Goal: Task Accomplishment & Management: Use online tool/utility

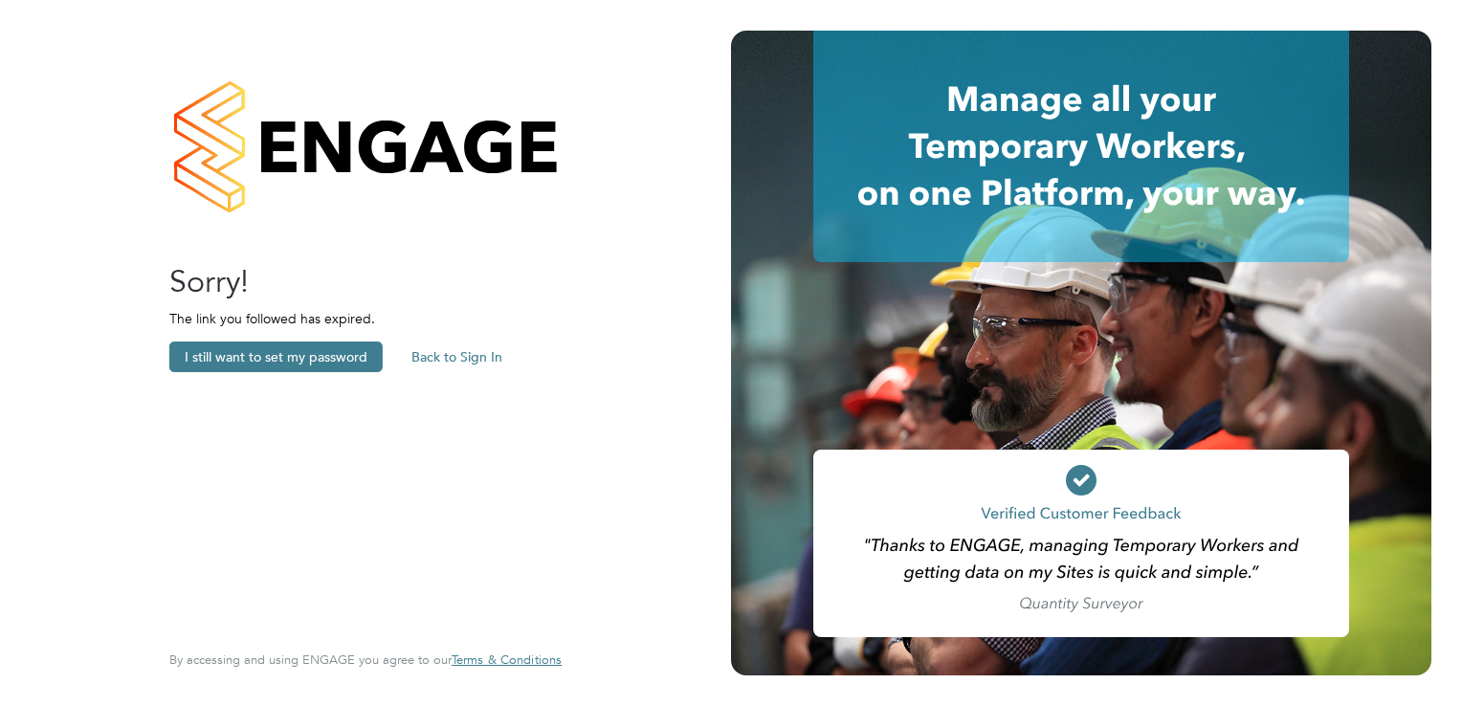
click at [430, 350] on button "Back to Sign In" at bounding box center [457, 357] width 122 height 31
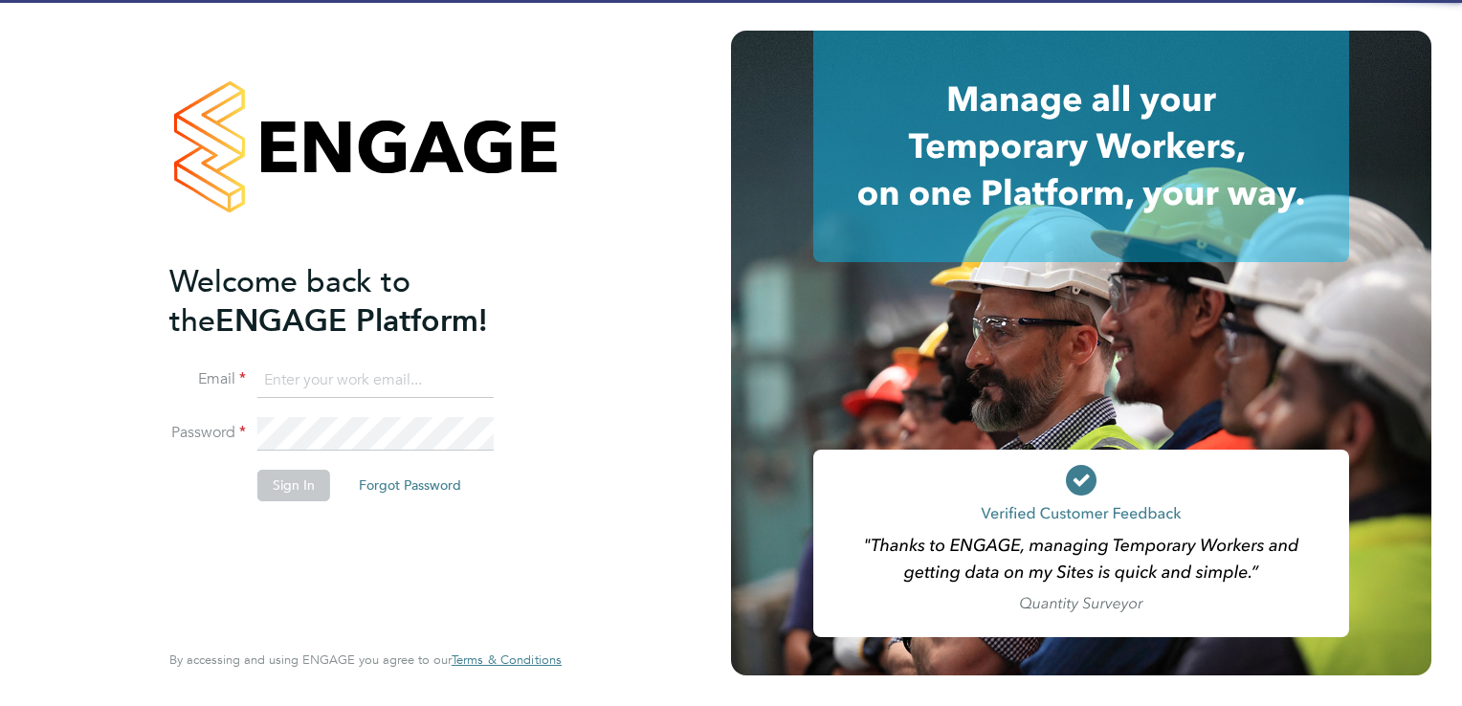
type input "[PERSON_NAME][EMAIL_ADDRESS][DOMAIN_NAME][PERSON_NAME]"
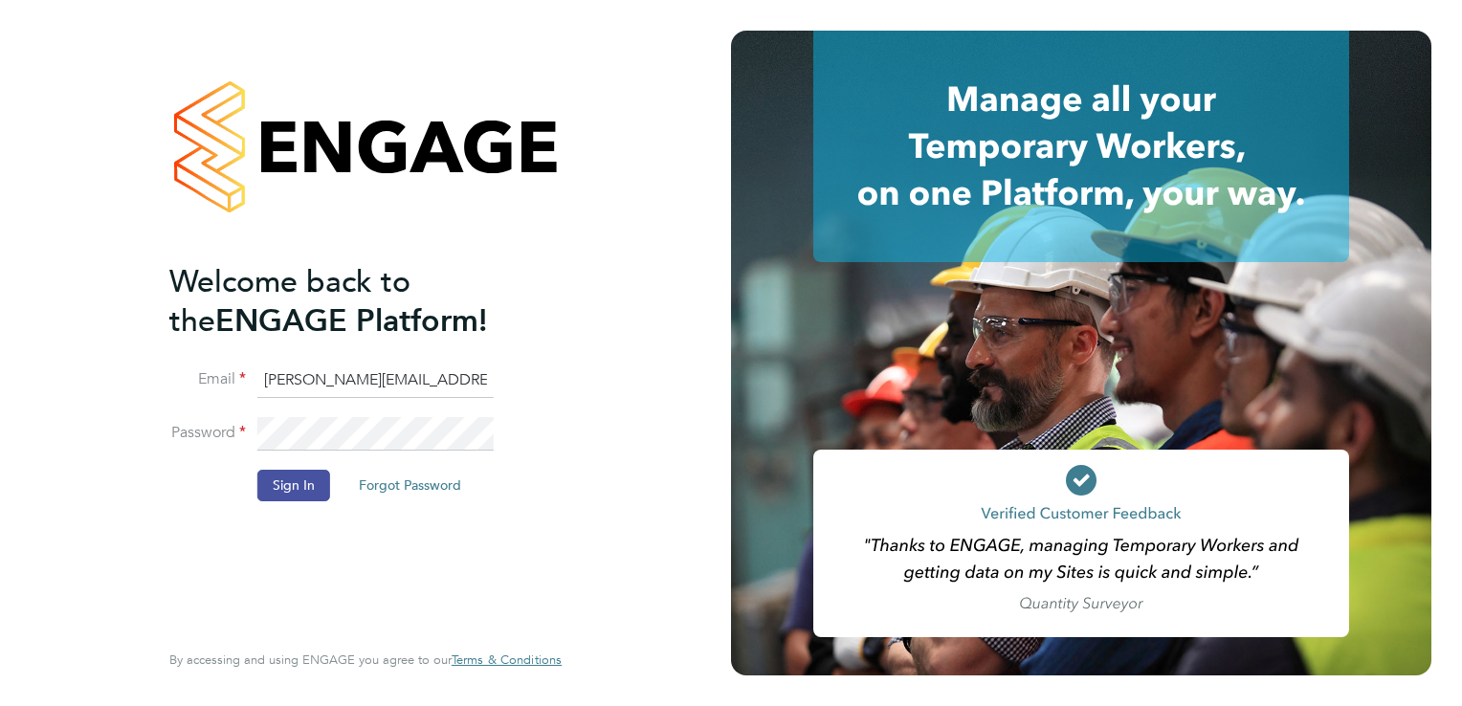
click at [269, 490] on button "Sign In" at bounding box center [293, 485] width 73 height 31
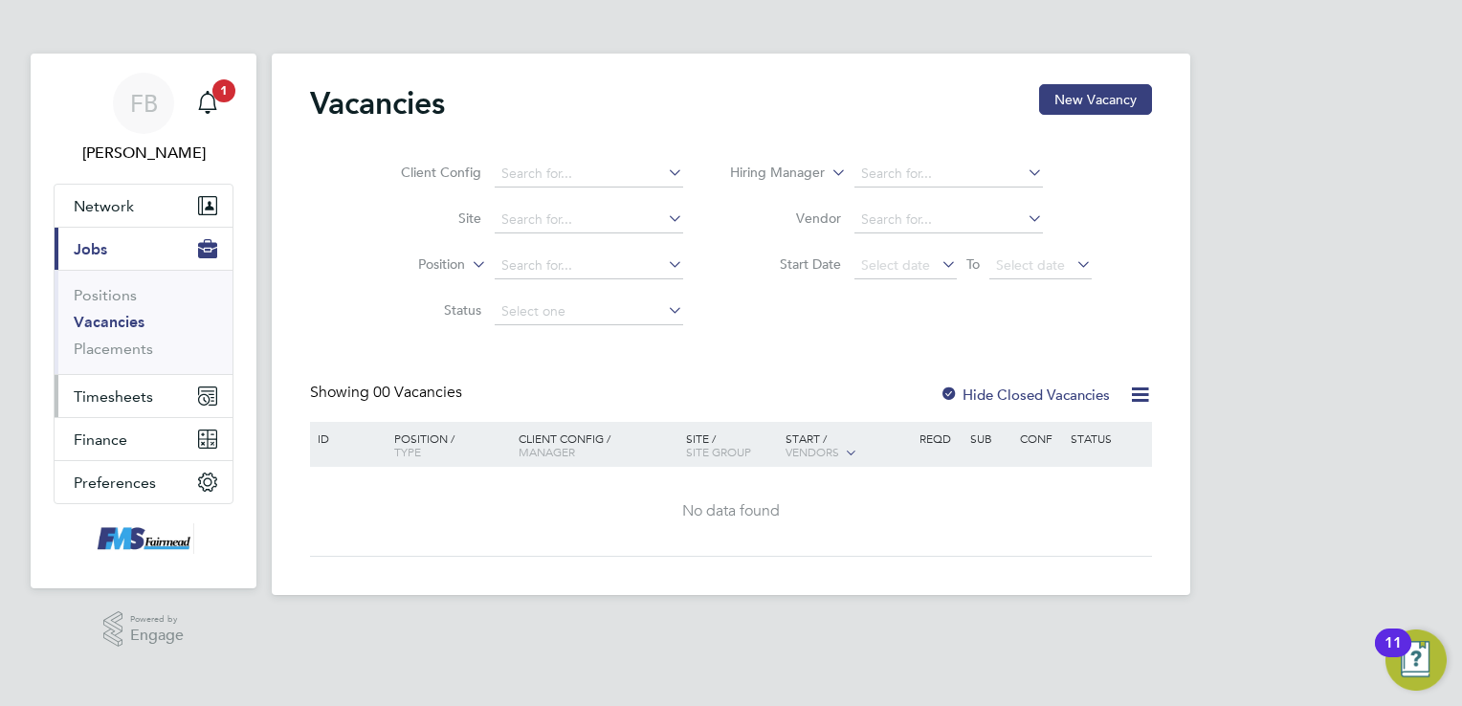
click at [115, 403] on span "Timesheets" at bounding box center [113, 397] width 79 height 18
click at [110, 398] on span "Timesheets" at bounding box center [113, 397] width 79 height 18
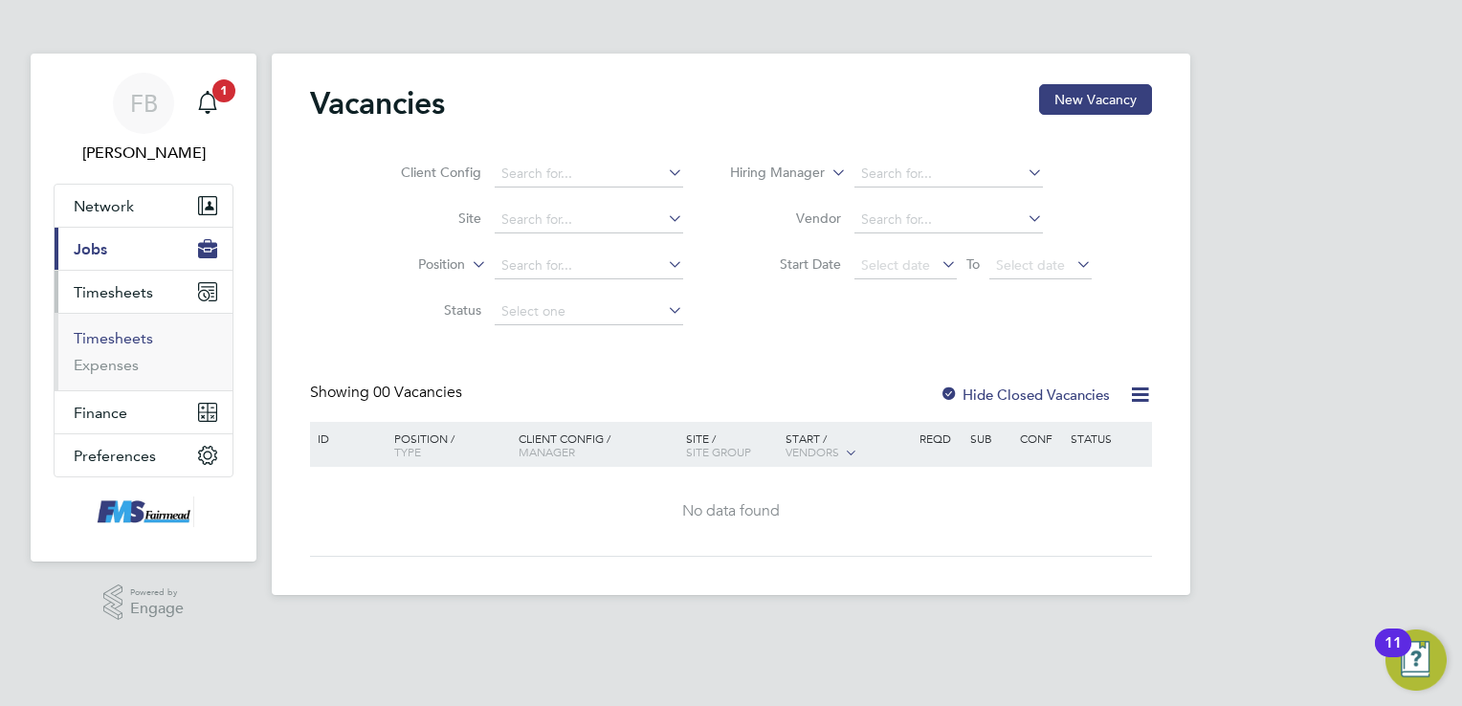
click at [129, 336] on link "Timesheets" at bounding box center [113, 338] width 79 height 18
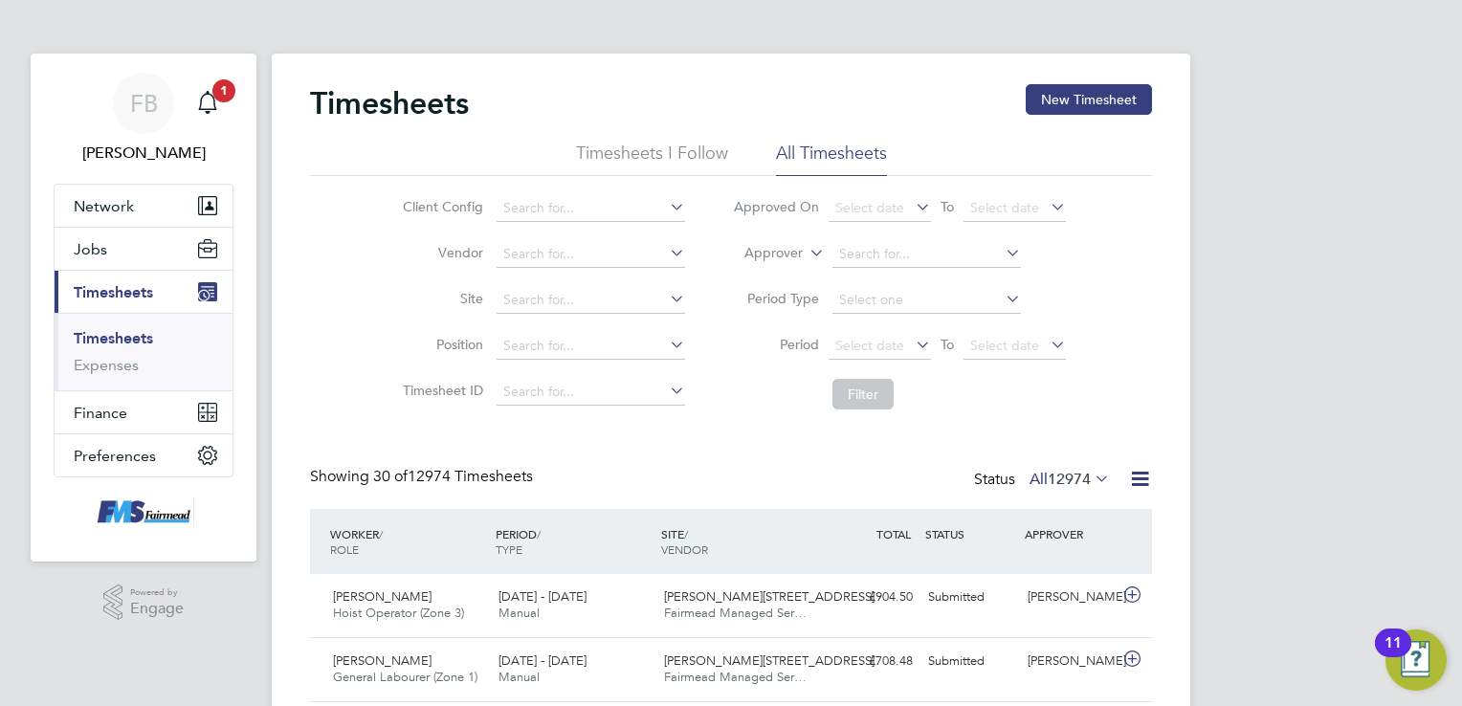
click at [806, 252] on icon at bounding box center [806, 247] width 0 height 17
click at [763, 274] on li "Worker" at bounding box center [756, 275] width 94 height 25
click at [874, 258] on input at bounding box center [927, 254] width 189 height 27
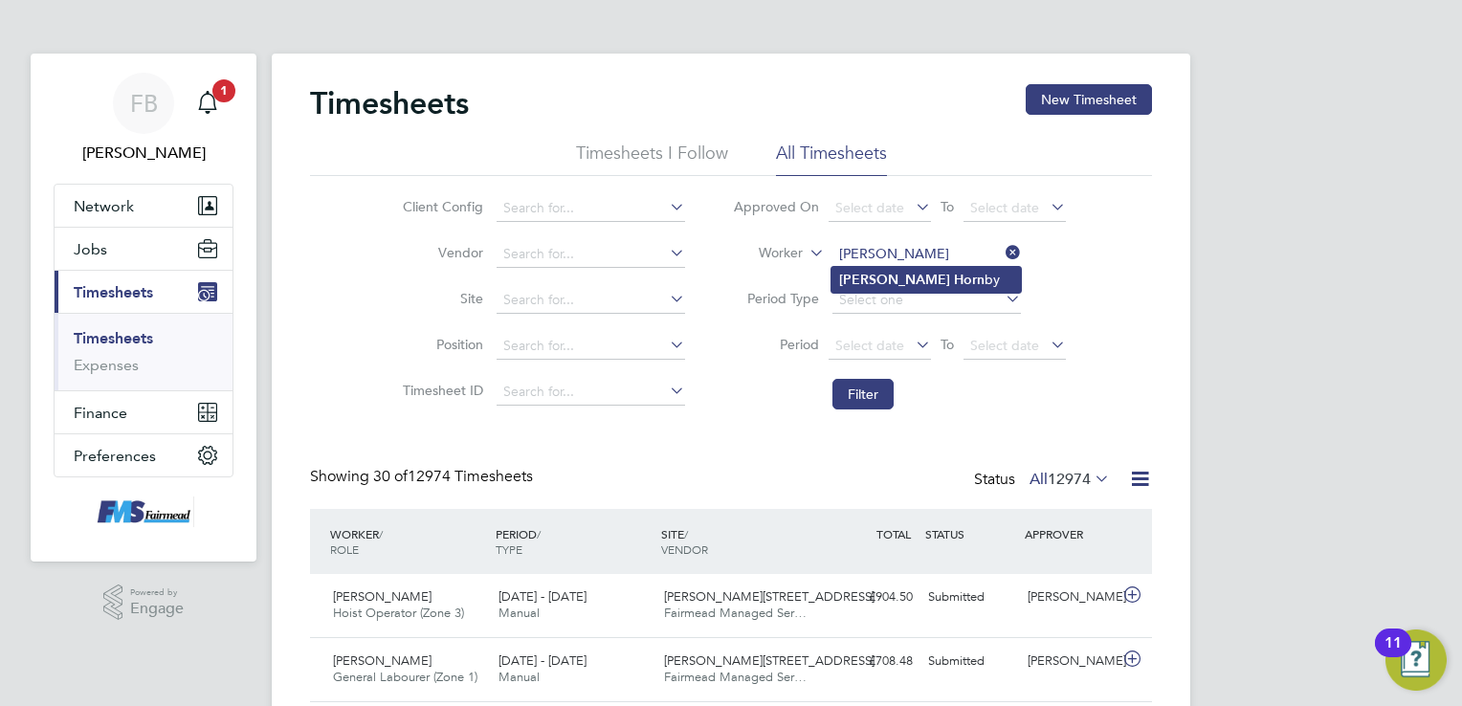
click at [935, 275] on li "Stuart Horn by" at bounding box center [926, 280] width 189 height 26
type input "Stuart Hornby"
click at [871, 392] on button "Filter" at bounding box center [863, 394] width 61 height 31
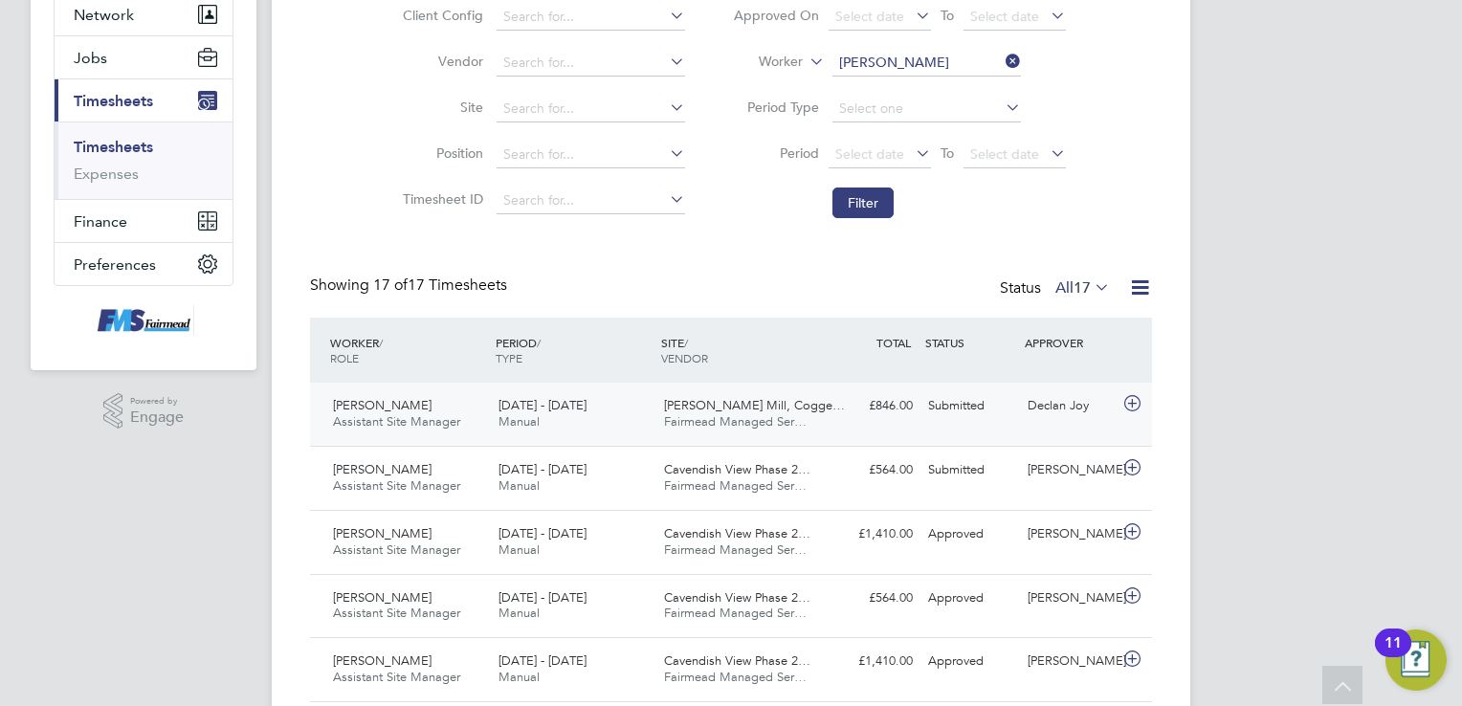
click at [716, 413] on span "Fairmead Managed Ser…" at bounding box center [735, 421] width 143 height 16
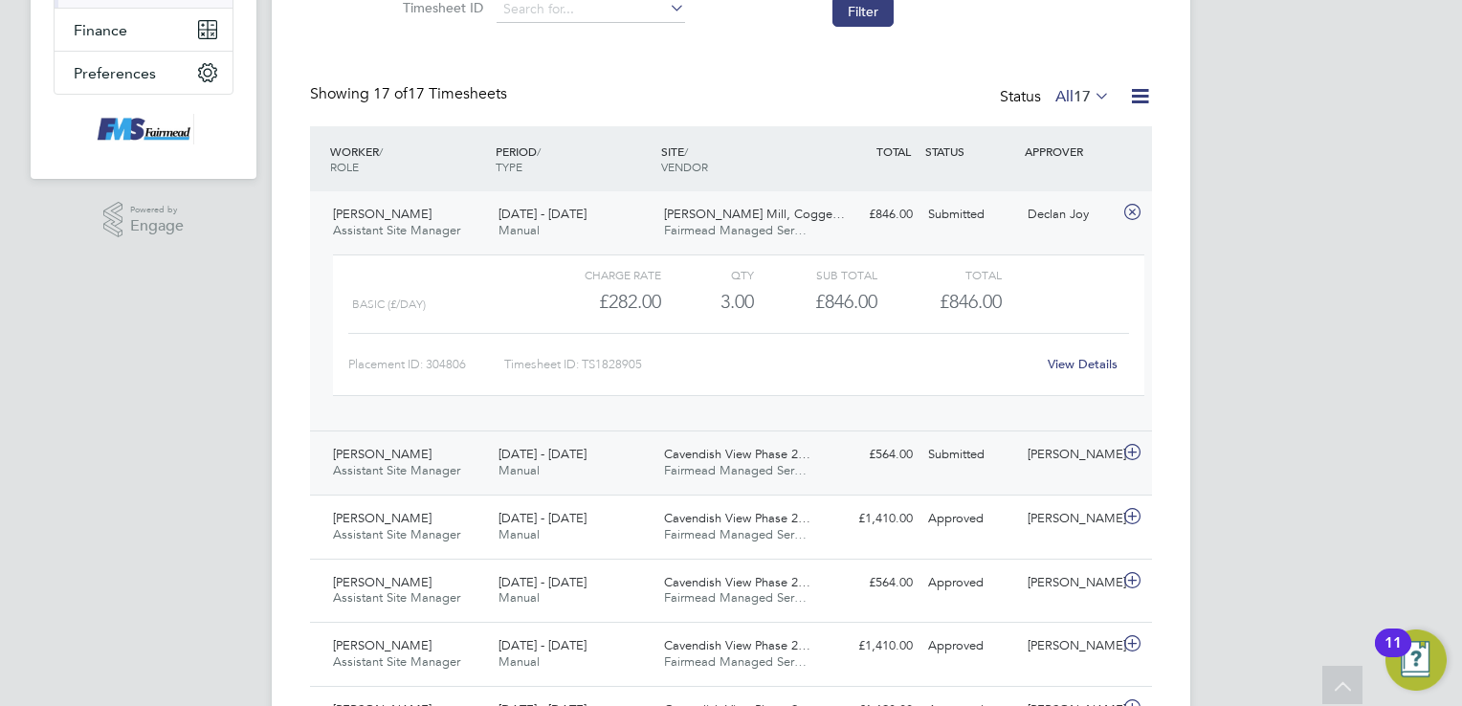
click at [697, 471] on span "Fairmead Managed Ser…" at bounding box center [735, 470] width 143 height 16
